Goal: Share content: Share content

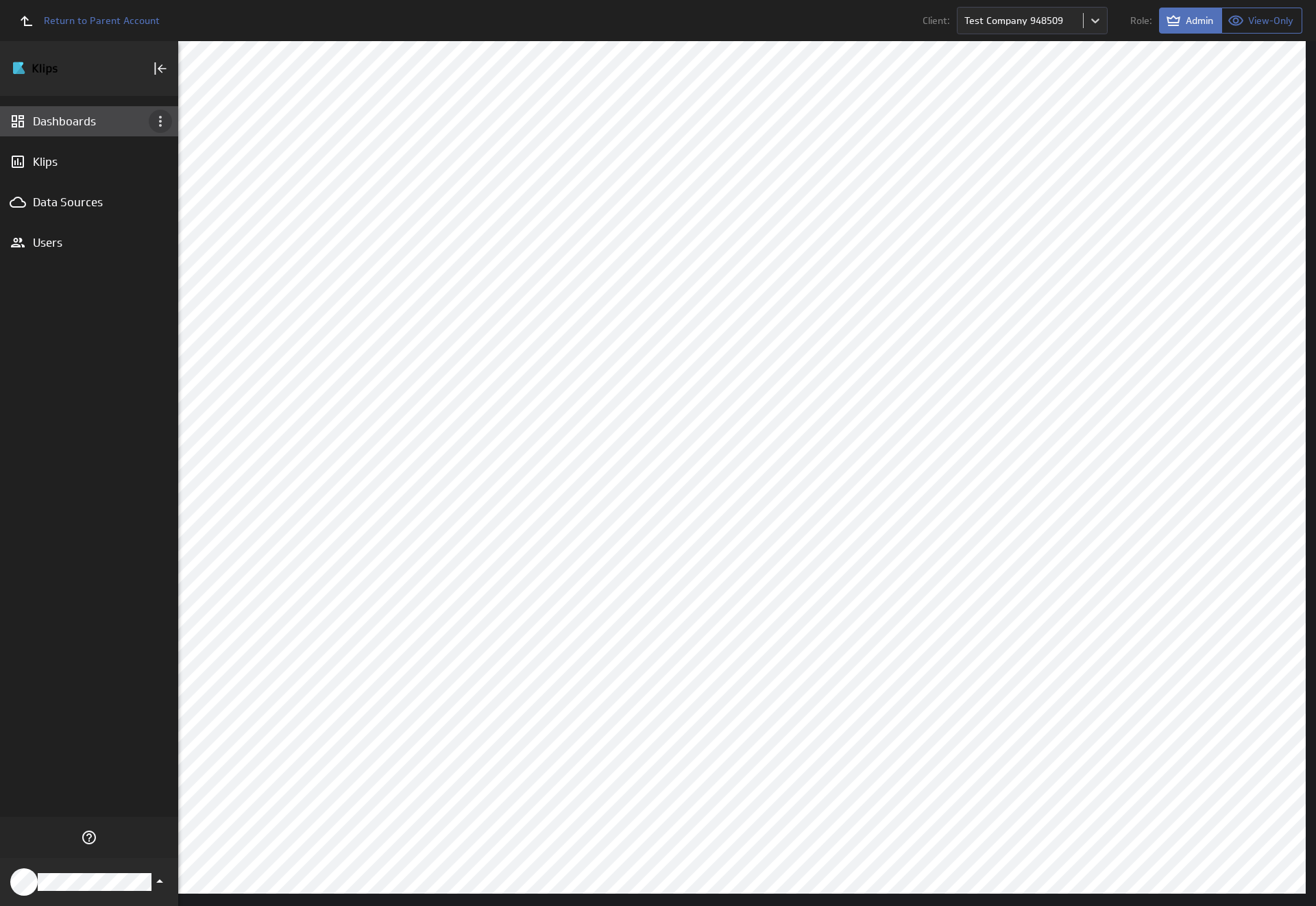
click at [160, 121] on icon "Dashboard menu" at bounding box center [160, 121] width 3 height 11
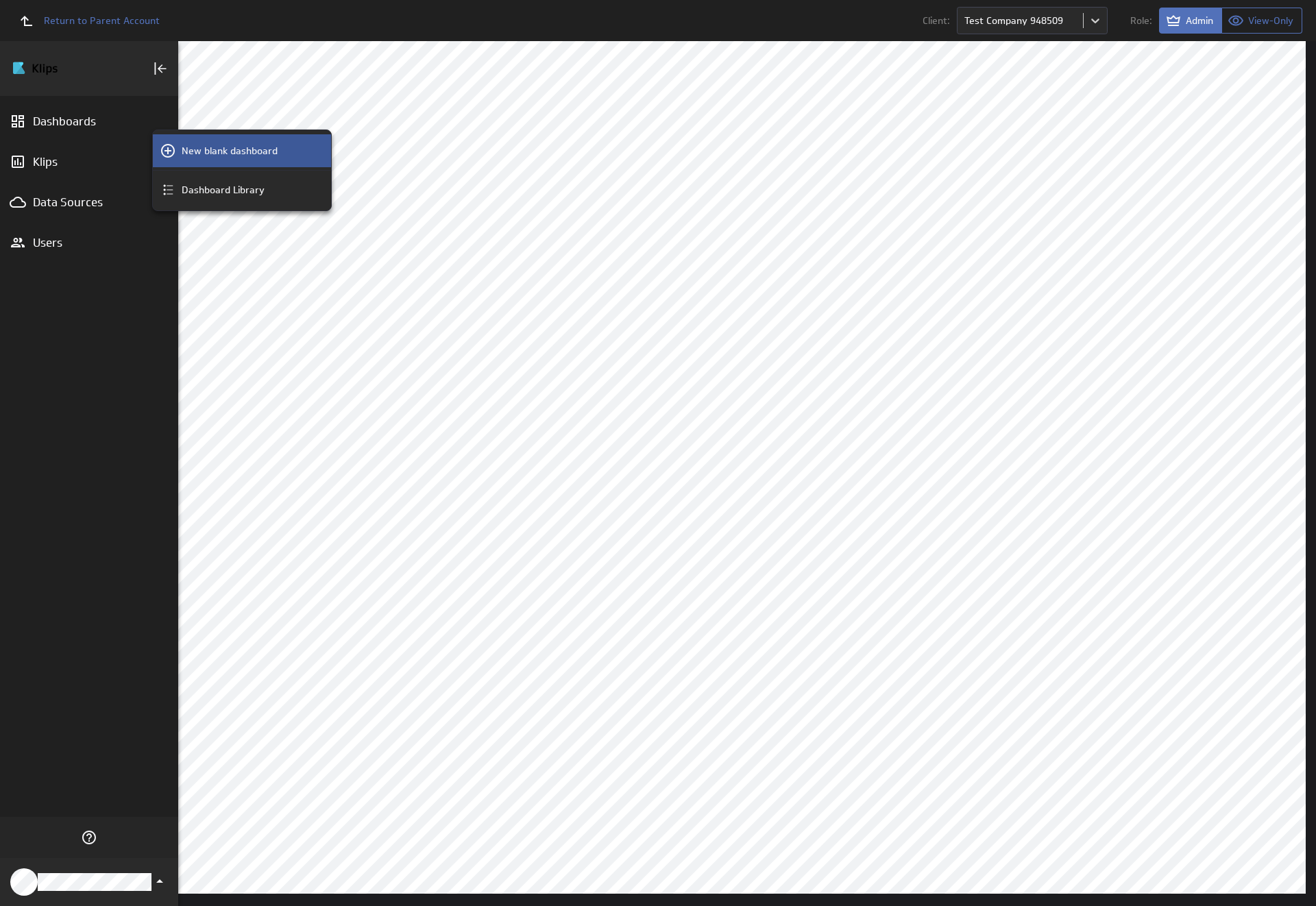
click at [242, 151] on p "New blank dashboard" at bounding box center [230, 151] width 96 height 14
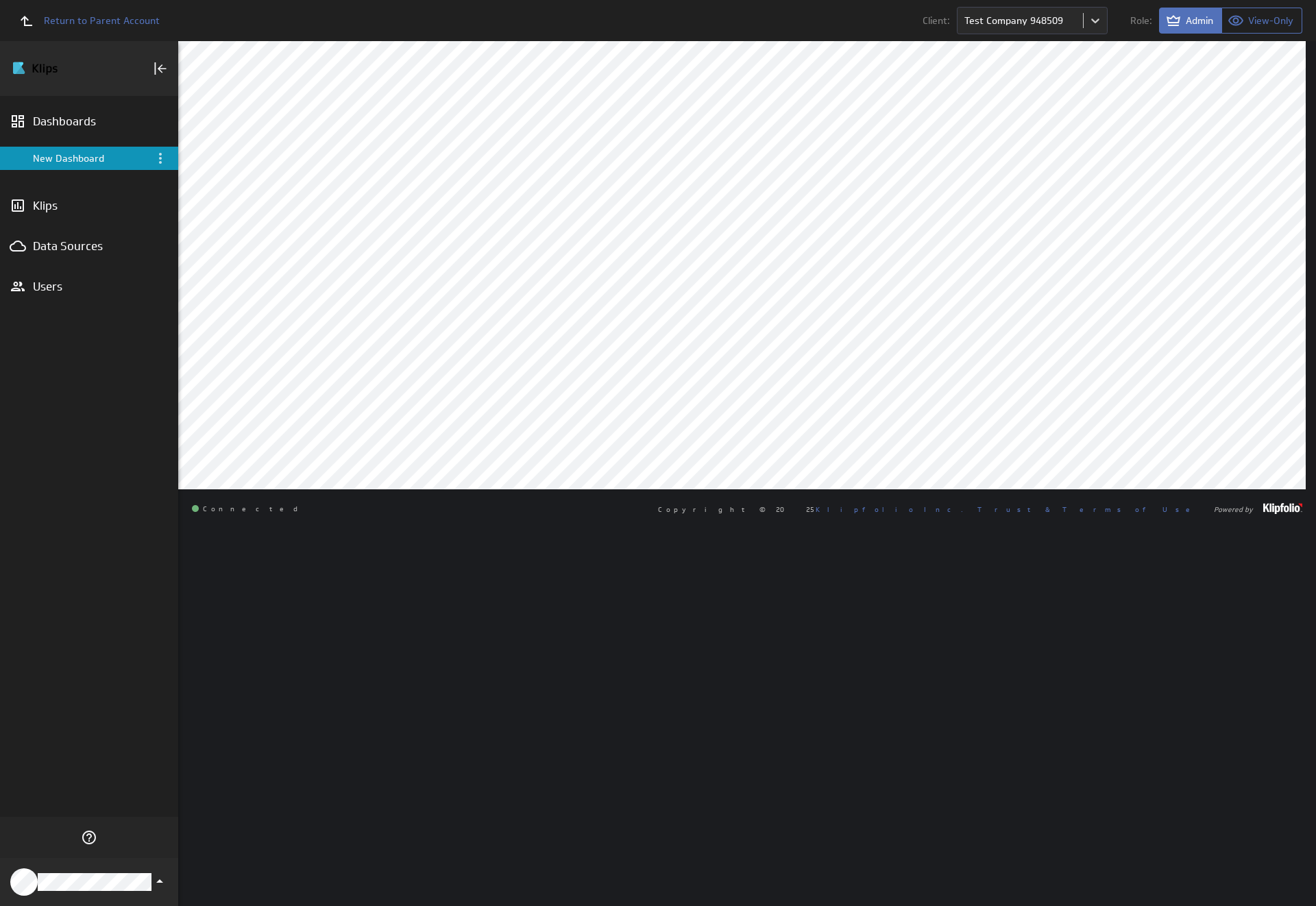
click at [89, 158] on div "New Dashboard" at bounding box center [90, 158] width 115 height 12
click at [160, 158] on icon "Menu" at bounding box center [160, 158] width 3 height 11
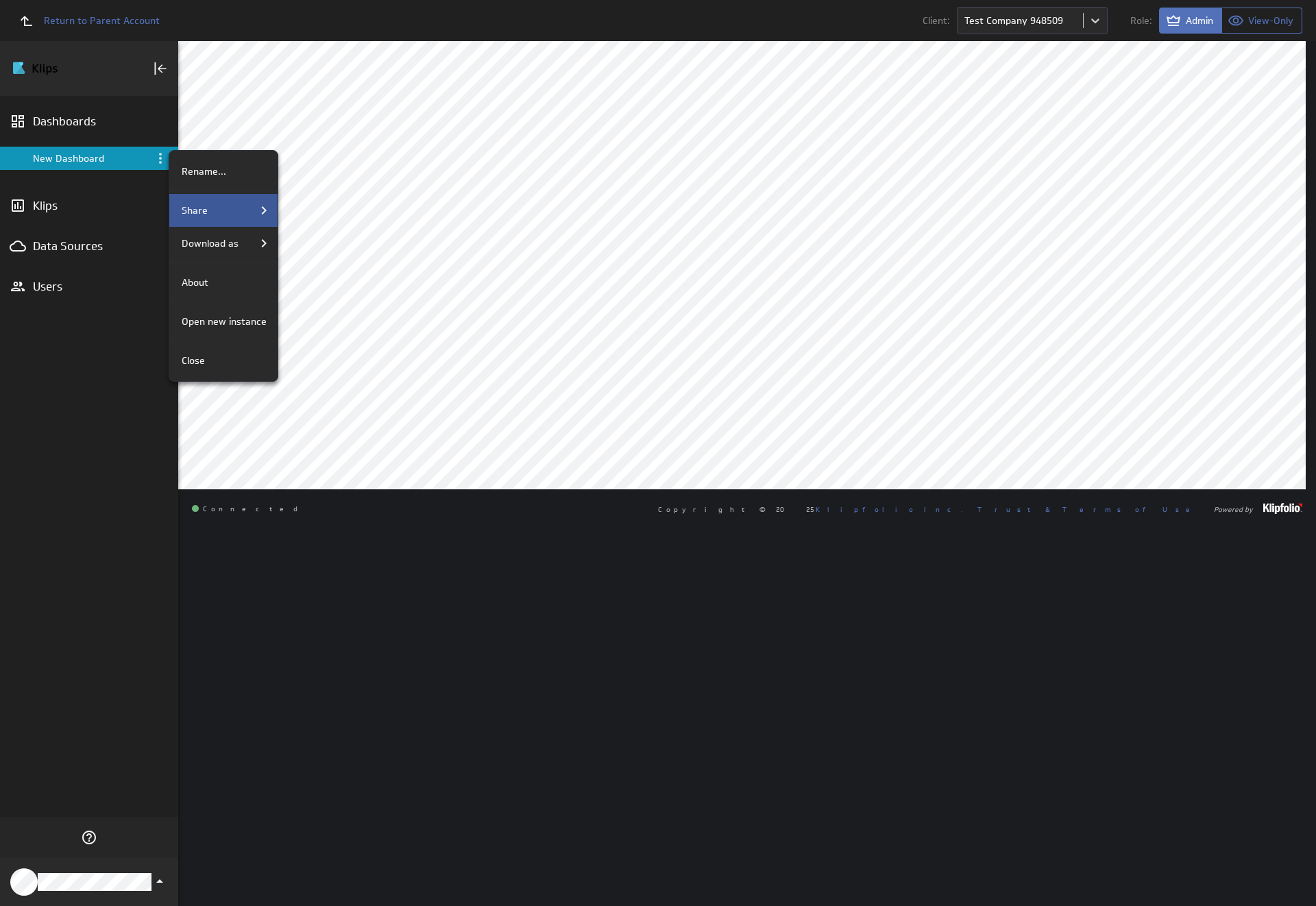
click at [222, 210] on div "Share" at bounding box center [224, 210] width 96 height 16
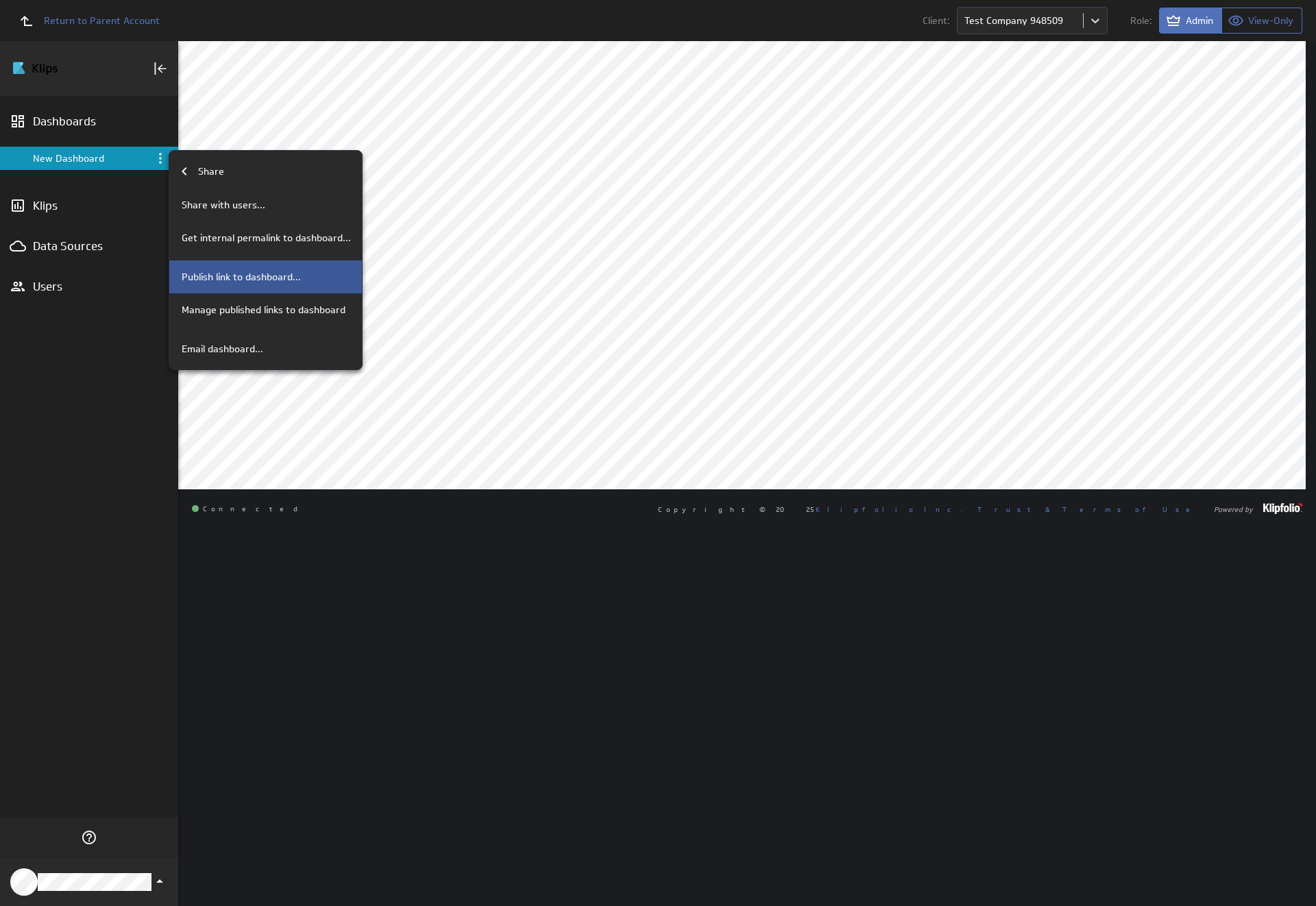
click at [264, 277] on p "Publish link to dashboard..." at bounding box center [241, 277] width 119 height 14
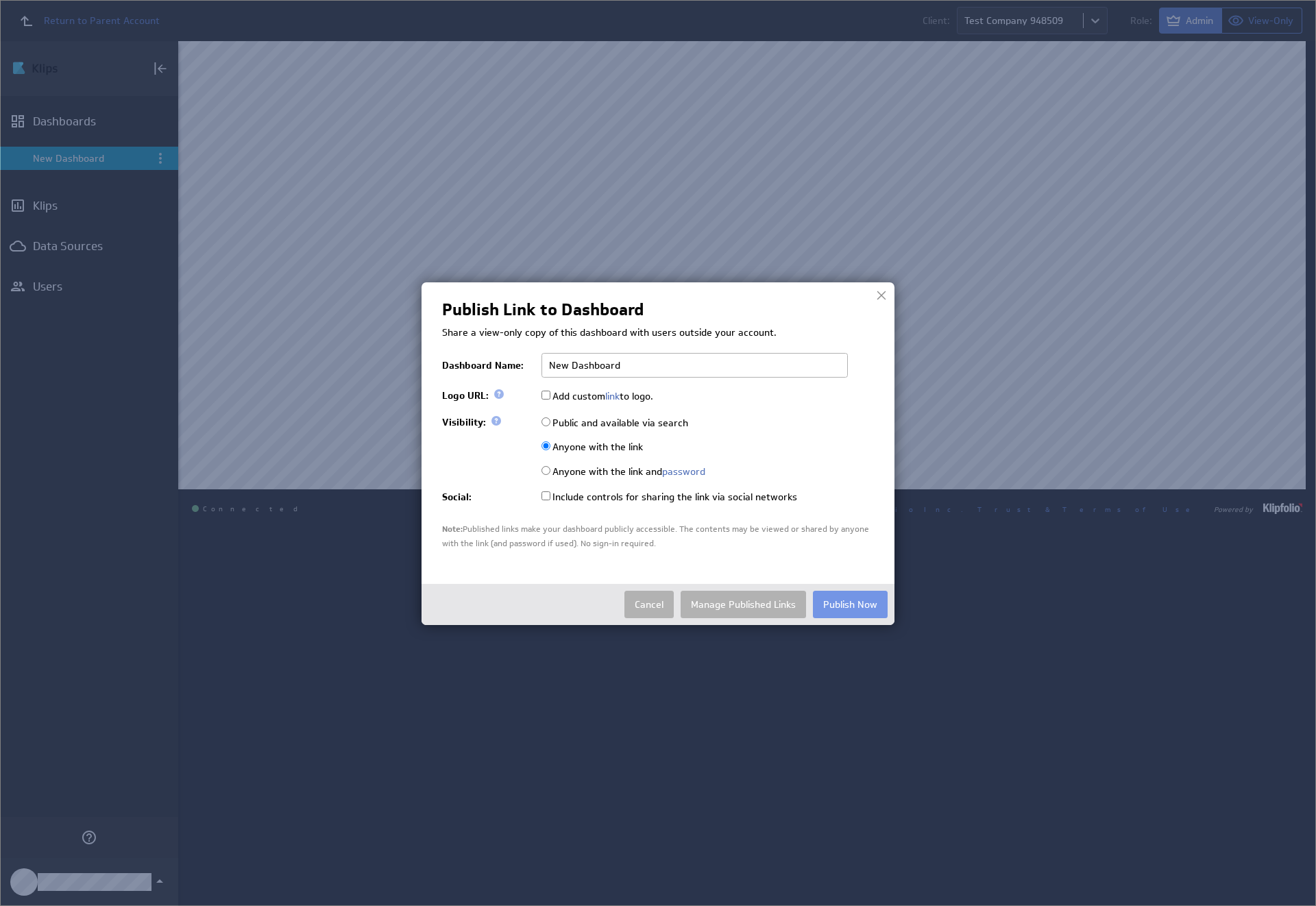
click at [546, 422] on input "Public and available via search" at bounding box center [546, 422] width 9 height 9
radio input "true"
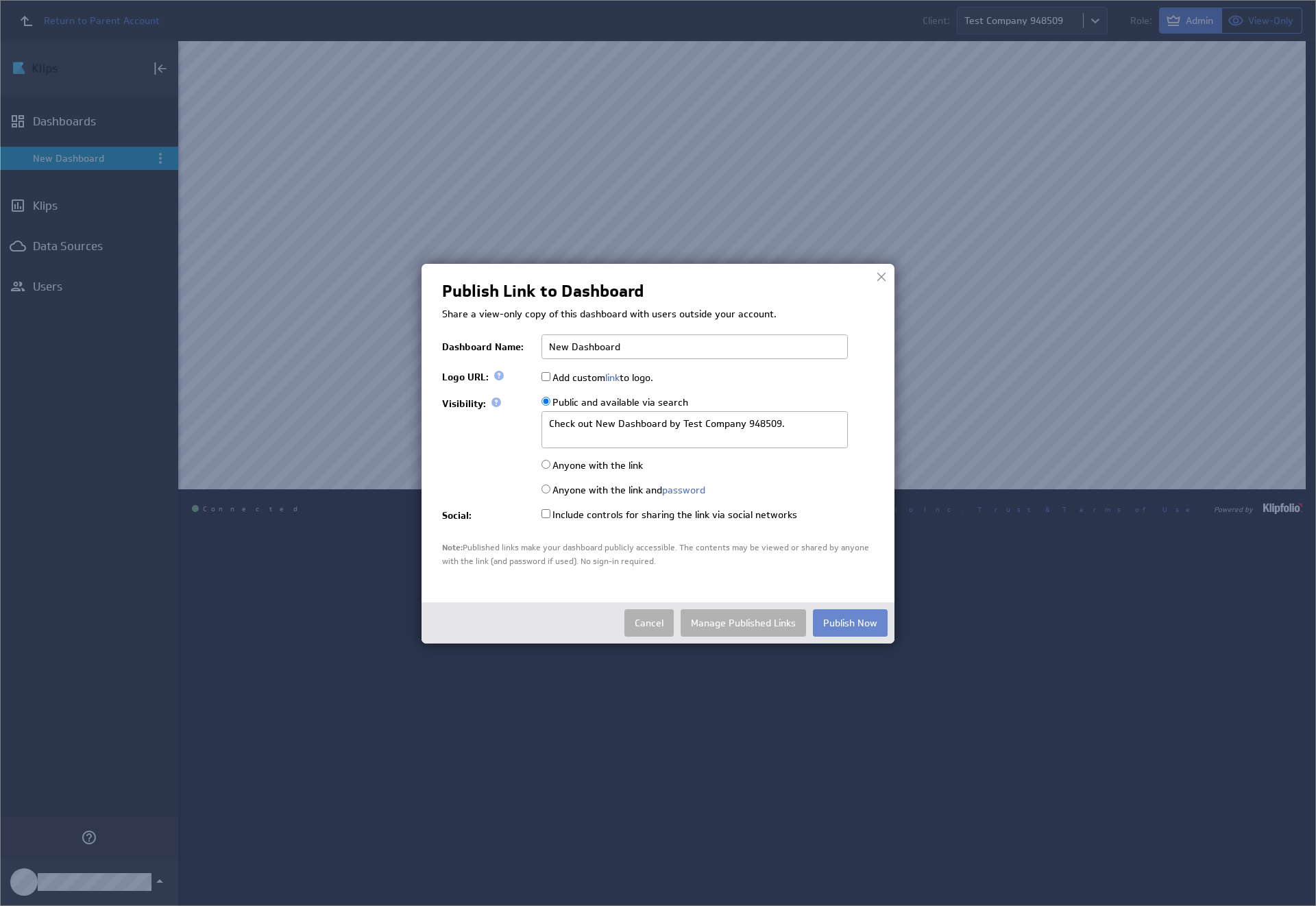
click at [850, 621] on button "Publish Now" at bounding box center [850, 623] width 75 height 28
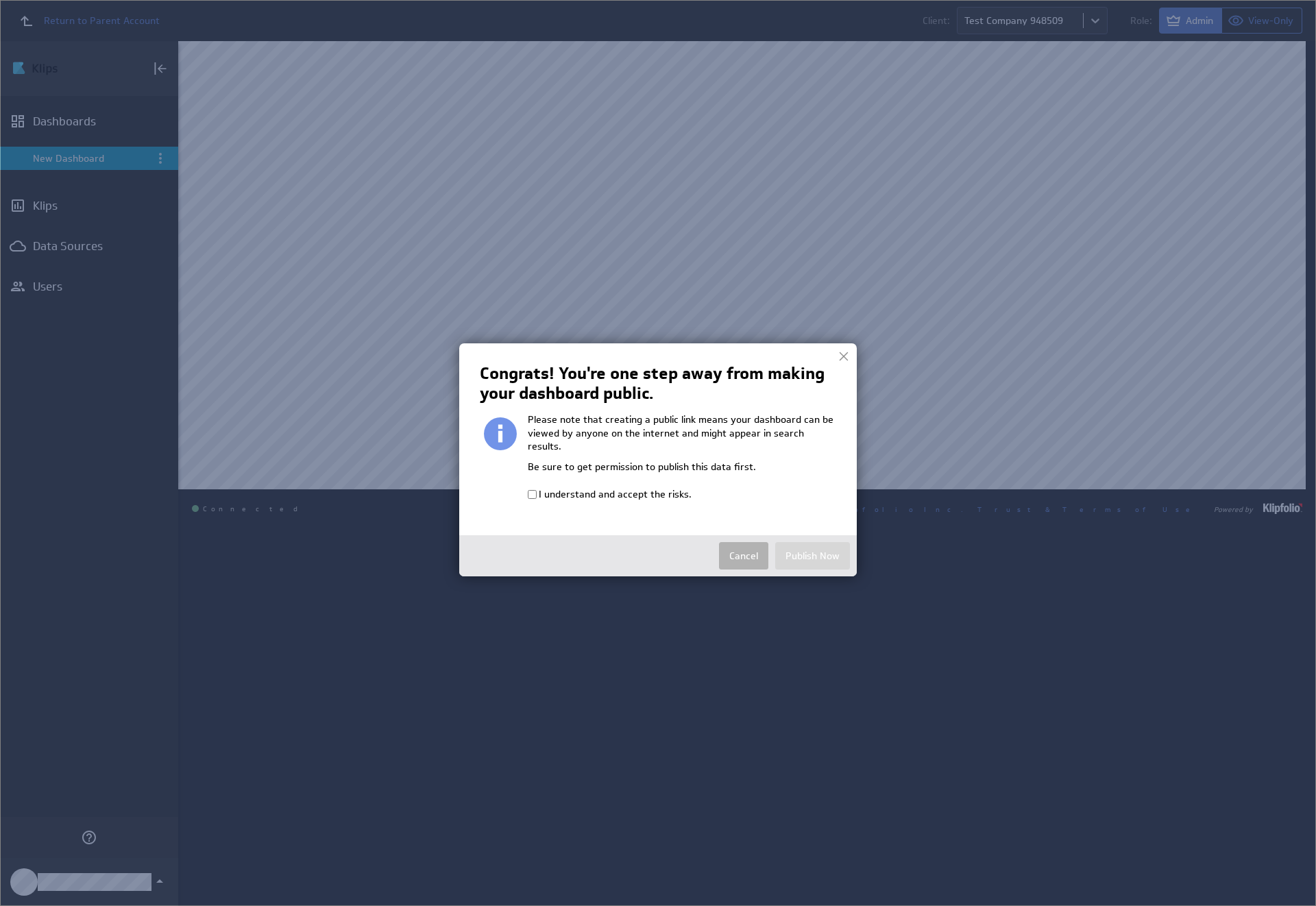
click at [532, 490] on input "I understand and accept the risks." at bounding box center [533, 494] width 9 height 9
checkbox input "true"
click at [813, 542] on button "Publish Now" at bounding box center [813, 556] width 75 height 28
